Goal: Book appointment/travel/reservation

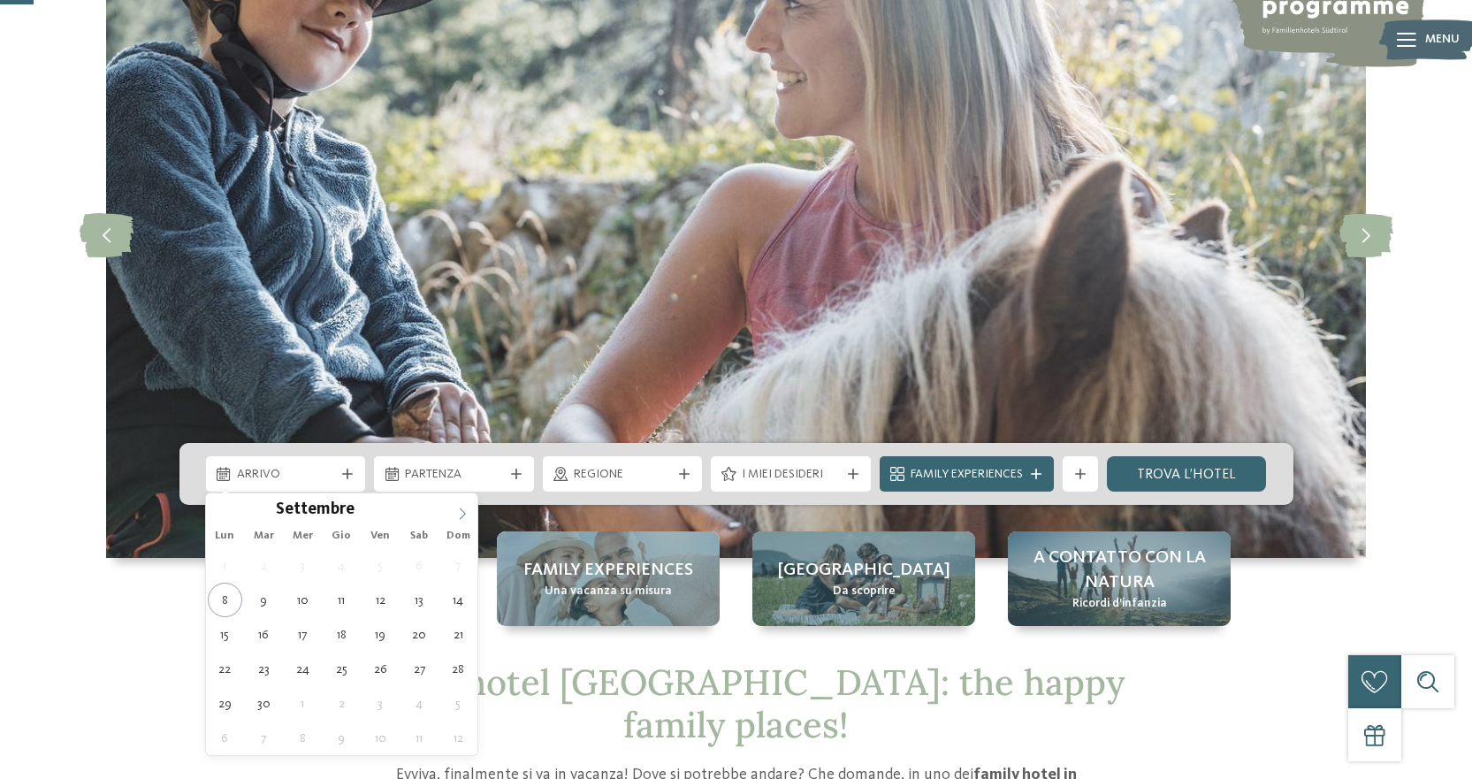
click at [457, 508] on icon at bounding box center [462, 514] width 12 height 12
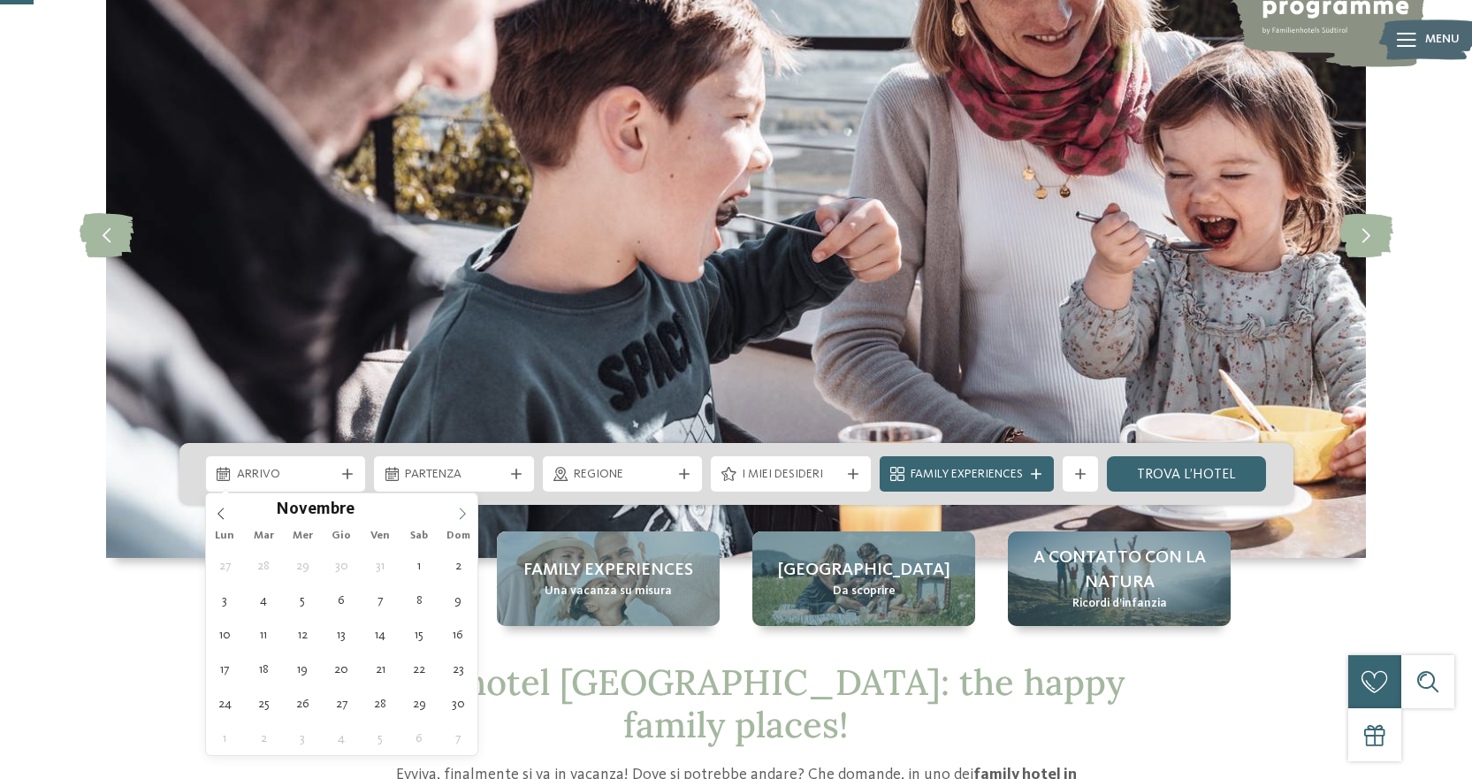
click at [460, 508] on icon at bounding box center [462, 514] width 12 height 12
type div "[DATE]"
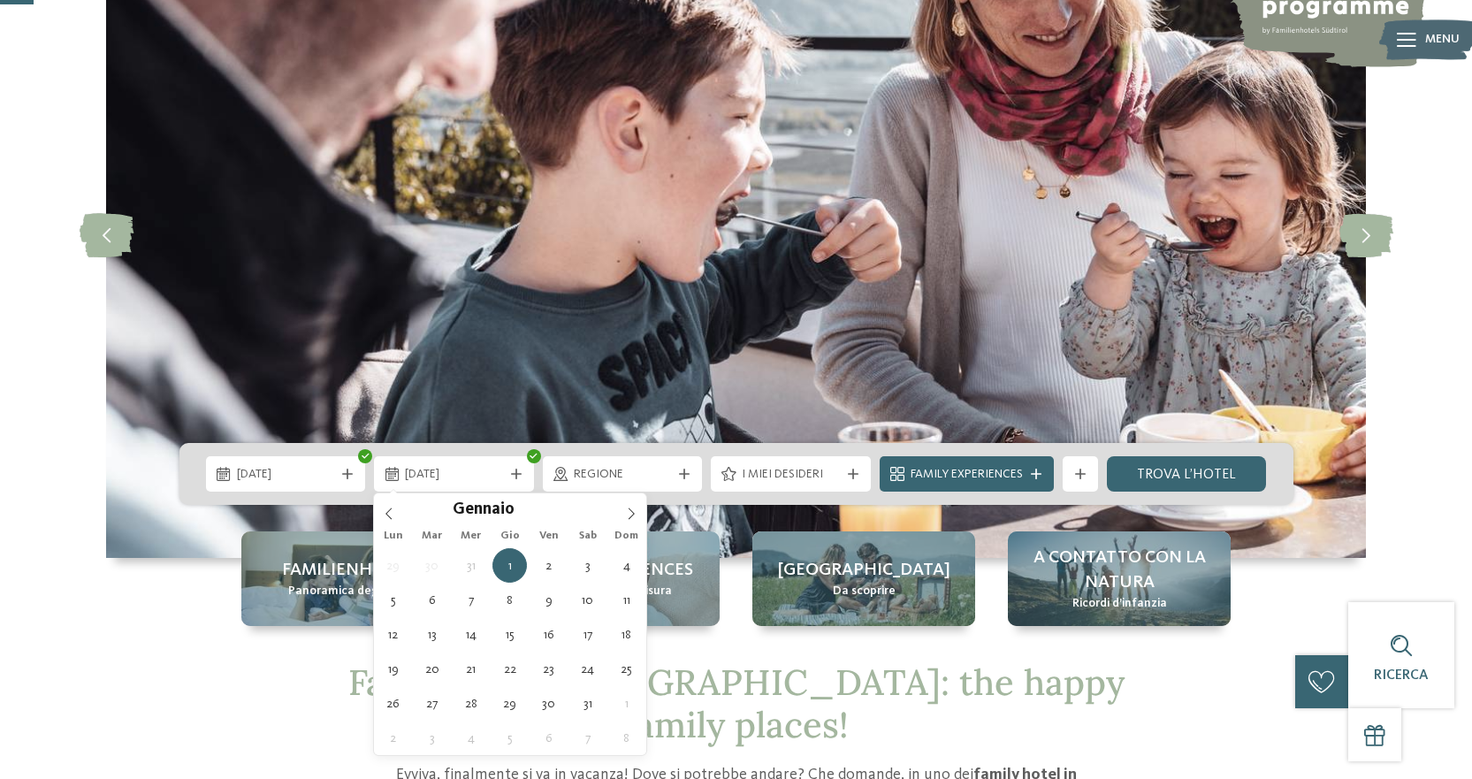
type input "****"
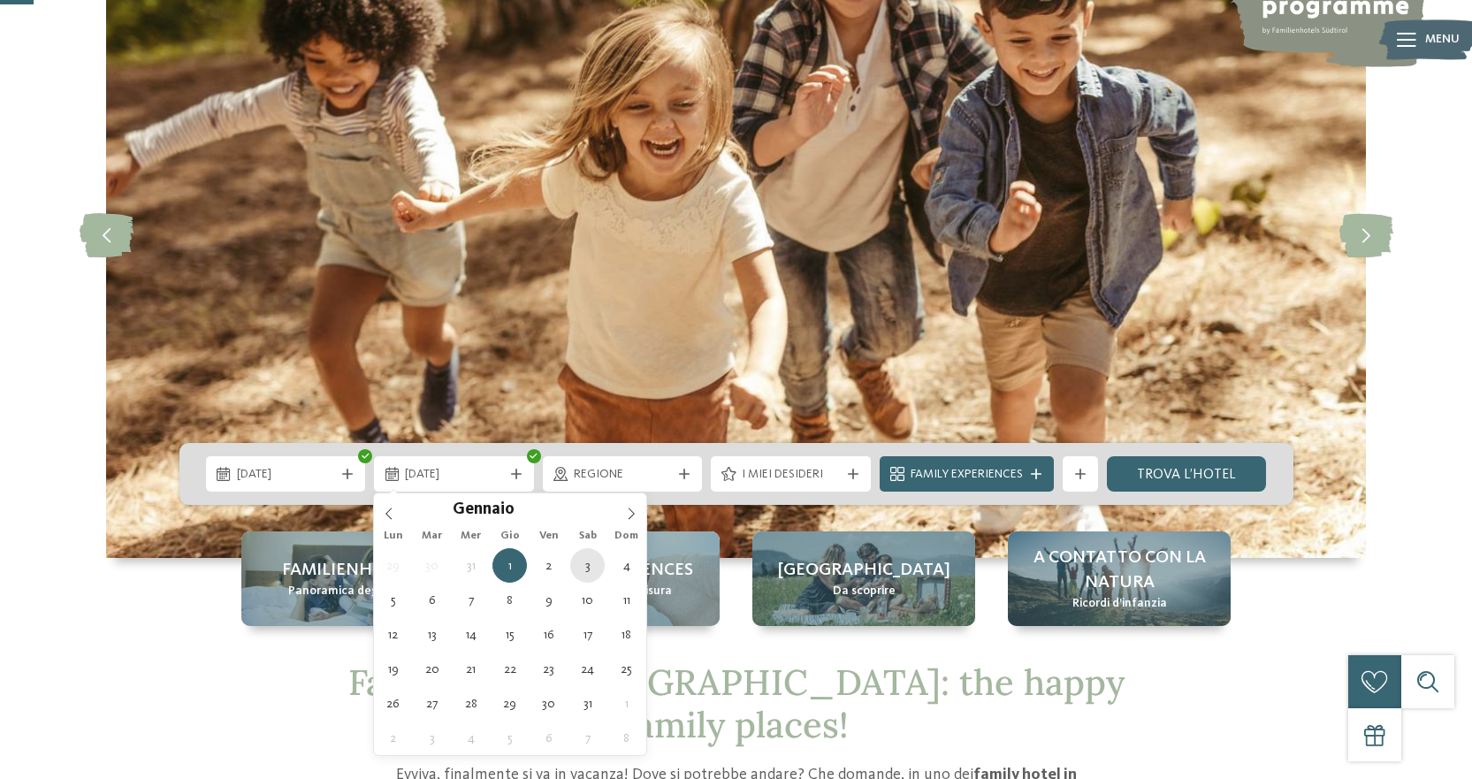
type div "[DATE]"
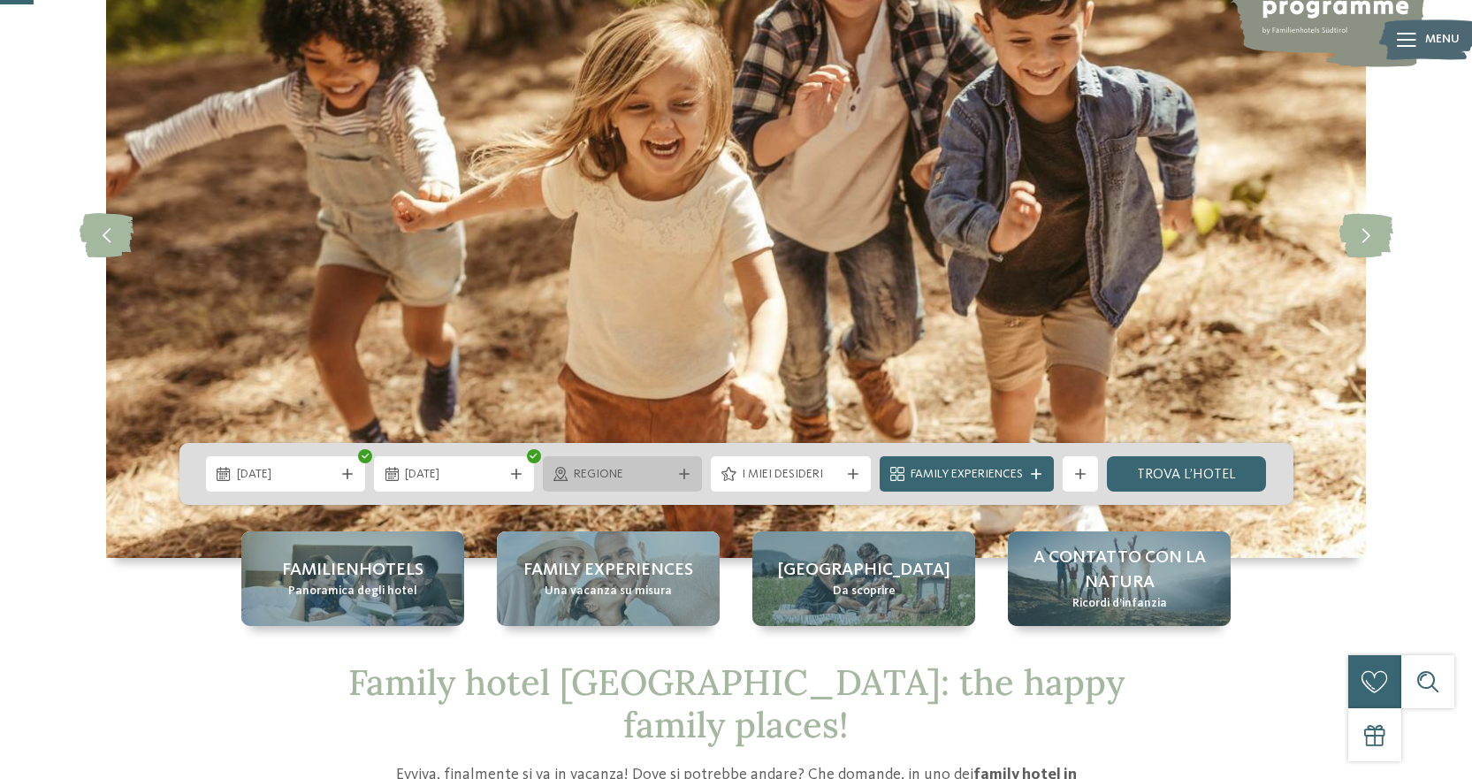
click at [630, 465] on div "Regione" at bounding box center [622, 473] width 107 height 19
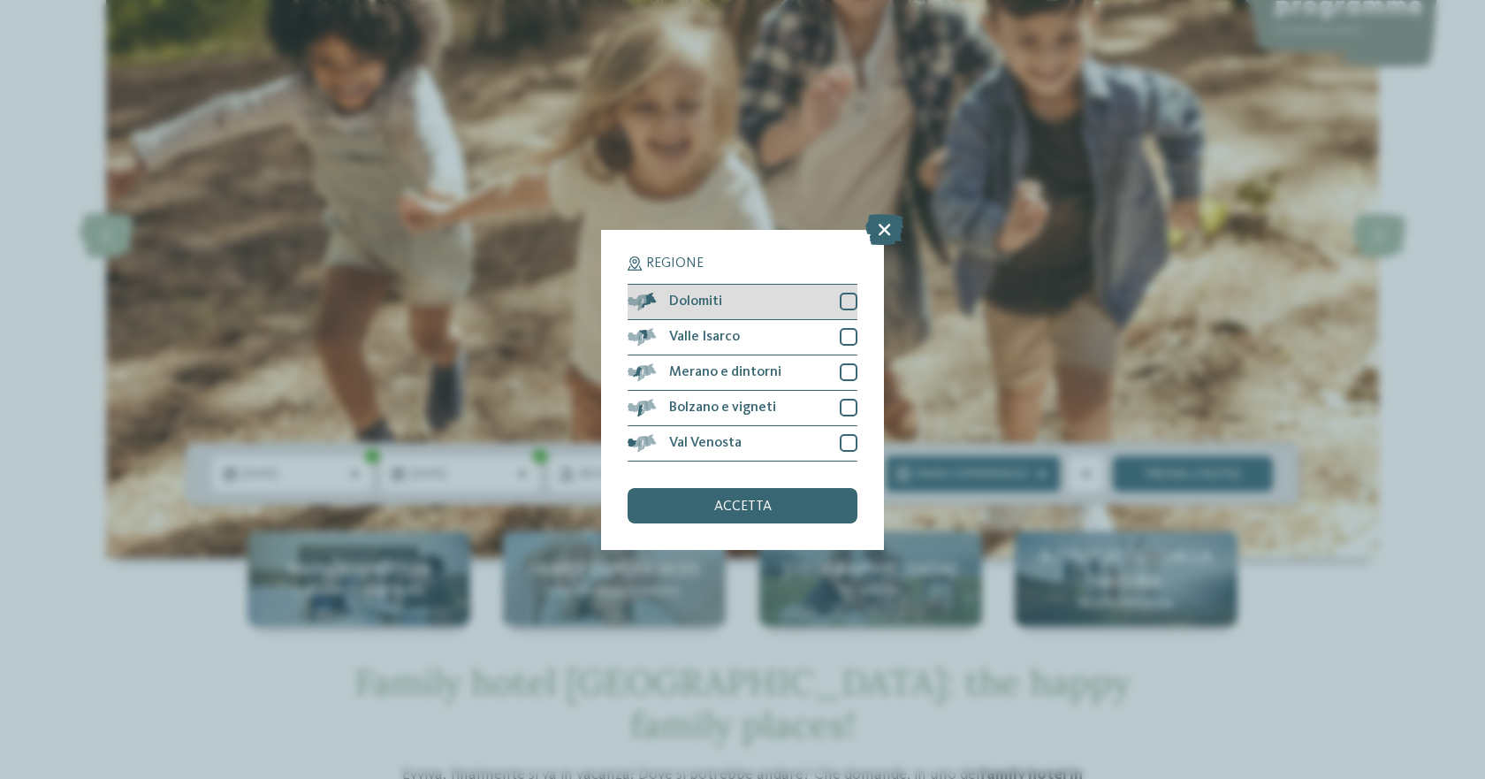
click at [772, 298] on div "Dolomiti" at bounding box center [743, 302] width 230 height 35
click at [787, 517] on div "accetta" at bounding box center [743, 505] width 230 height 35
